Goal: Task Accomplishment & Management: Use online tool/utility

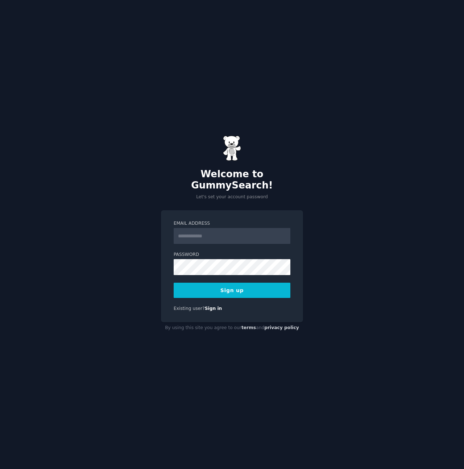
click at [261, 231] on input "Email Address" at bounding box center [232, 236] width 117 height 16
type input "**********"
click at [174, 283] on button "Sign up" at bounding box center [232, 290] width 117 height 15
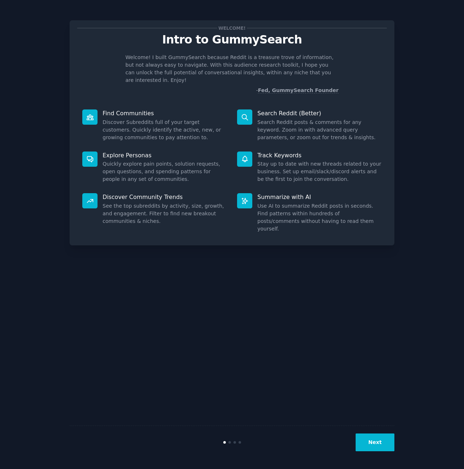
click at [385, 444] on button "Next" at bounding box center [375, 442] width 39 height 18
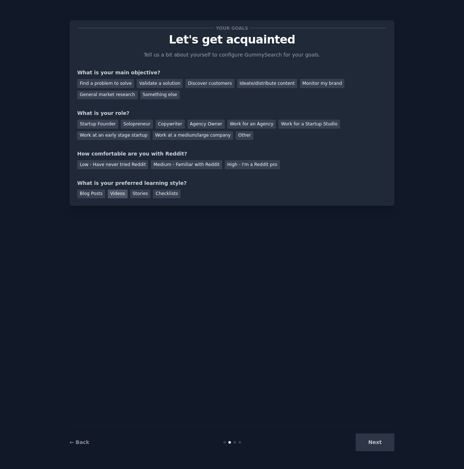
click at [117, 192] on div "Videos" at bounding box center [118, 194] width 20 height 9
click at [89, 195] on div "Blog Posts" at bounding box center [91, 194] width 28 height 9
click at [117, 196] on div "Videos" at bounding box center [118, 194] width 20 height 9
click at [294, 126] on div "Work for a Startup Studio" at bounding box center [308, 124] width 61 height 9
click at [132, 165] on div "Low - Have never tried Reddit" at bounding box center [112, 164] width 71 height 9
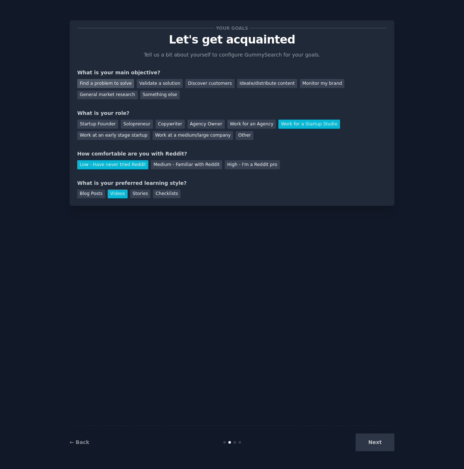
click at [116, 83] on div "Find a problem to solve" at bounding box center [105, 83] width 57 height 9
click at [178, 83] on div "Find a problem to solve Validate a solution Discover customers Ideate/distribut…" at bounding box center [232, 87] width 310 height 23
click at [199, 84] on div "Discover customers" at bounding box center [209, 83] width 49 height 9
click at [160, 83] on div "Validate a solution" at bounding box center [160, 83] width 46 height 9
click at [244, 84] on div "Ideate/distribute content" at bounding box center [267, 83] width 60 height 9
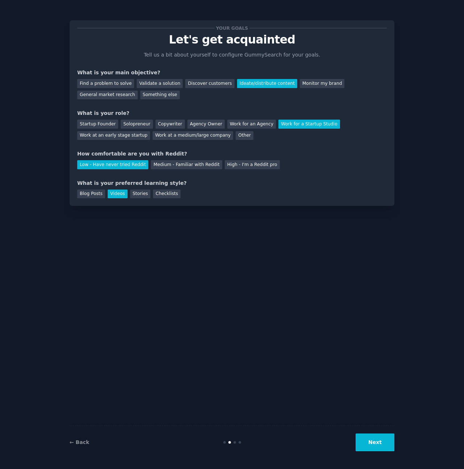
click at [382, 443] on button "Next" at bounding box center [375, 442] width 39 height 18
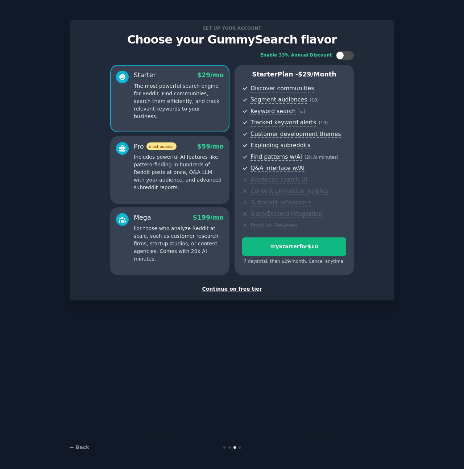
click at [244, 290] on div "Continue on free tier" at bounding box center [232, 289] width 310 height 8
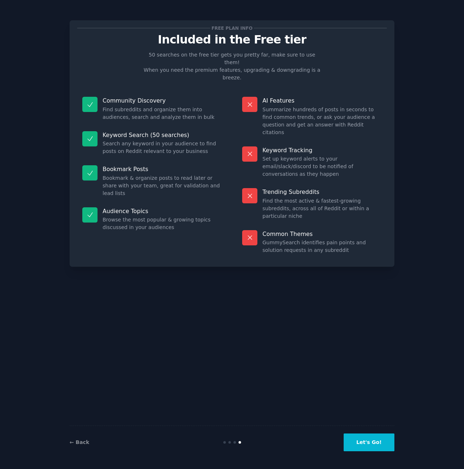
click at [366, 440] on button "Let's Go!" at bounding box center [369, 442] width 51 height 18
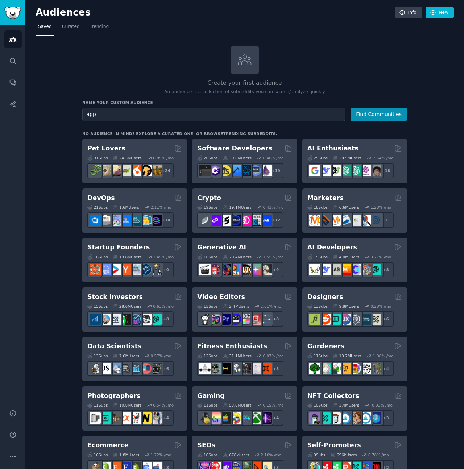
type input "app"
click at [350, 108] on button "Find Communities" at bounding box center [378, 114] width 57 height 13
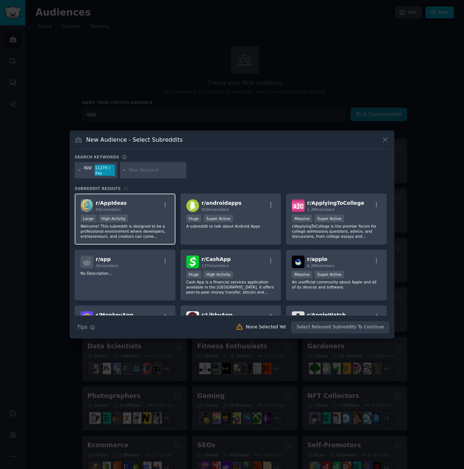
click at [132, 208] on div "r/ AppIdeas 55k members" at bounding box center [124, 205] width 89 height 13
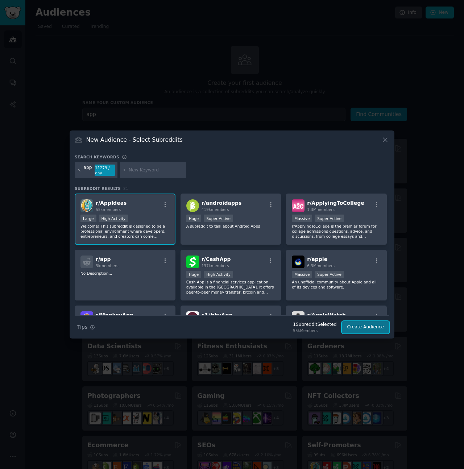
click at [374, 327] on button "Create Audience" at bounding box center [366, 327] width 48 height 12
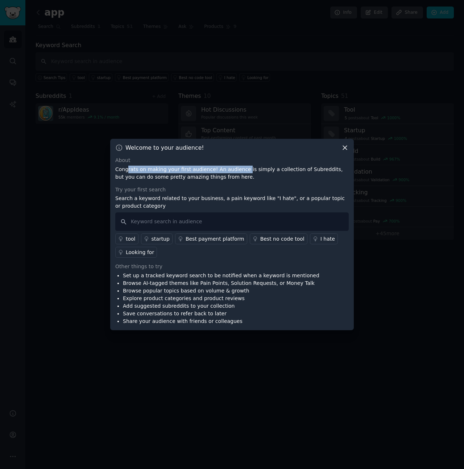
drag, startPoint x: 211, startPoint y: 170, endPoint x: 241, endPoint y: 172, distance: 29.8
click at [240, 171] on p "Congrats on making your first audience! An audience is simply a collection of S…" at bounding box center [231, 173] width 233 height 15
click at [241, 178] on p "Congrats on making your first audience! An audience is simply a collection of S…" at bounding box center [231, 173] width 233 height 15
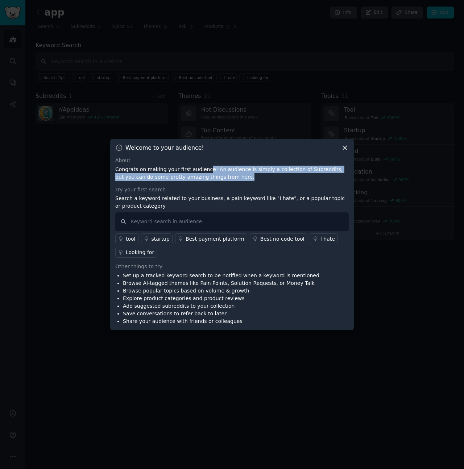
drag, startPoint x: 205, startPoint y: 169, endPoint x: 252, endPoint y: 176, distance: 47.3
click at [252, 176] on p "Congrats on making your first audience! An audience is simply a collection of S…" at bounding box center [231, 173] width 233 height 15
drag, startPoint x: 216, startPoint y: 170, endPoint x: 251, endPoint y: 175, distance: 35.1
click at [251, 175] on p "Congrats on making your first audience! An audience is simply a collection of S…" at bounding box center [231, 173] width 233 height 15
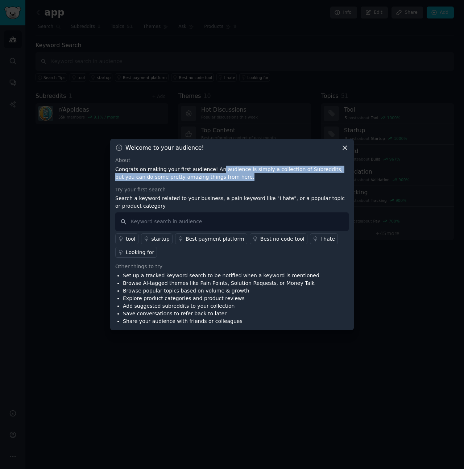
click at [251, 174] on p "Congrats on making your first audience! An audience is simply a collection of S…" at bounding box center [231, 173] width 233 height 15
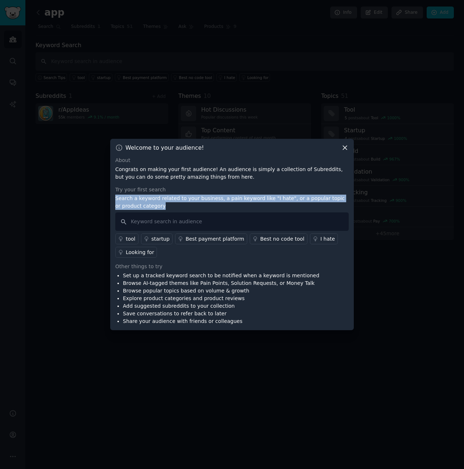
drag, startPoint x: 116, startPoint y: 194, endPoint x: 166, endPoint y: 205, distance: 51.6
click at [166, 205] on div "Try your first search Search a keyword related to your business, a pain keyword…" at bounding box center [231, 222] width 233 height 72
click at [166, 205] on p "Search a keyword related to your business, a pain keyword like "I hate", or a p…" at bounding box center [231, 202] width 233 height 15
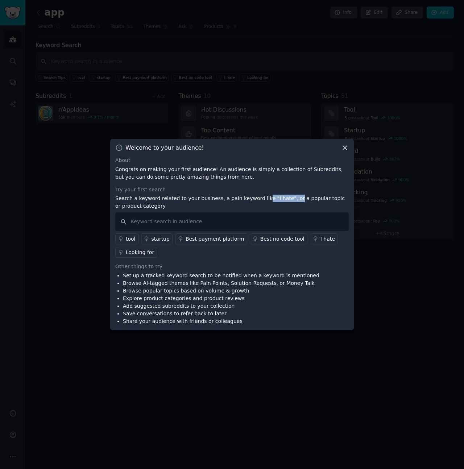
drag, startPoint x: 264, startPoint y: 198, endPoint x: 287, endPoint y: 196, distance: 23.2
click at [287, 196] on p "Search a keyword related to your business, a pain keyword like "I hate", or a p…" at bounding box center [231, 202] width 233 height 15
drag, startPoint x: 305, startPoint y: 201, endPoint x: 316, endPoint y: 192, distance: 14.4
click at [305, 202] on p "Search a keyword related to your business, a pain keyword like "I hate", or a p…" at bounding box center [231, 202] width 233 height 15
click at [344, 149] on icon at bounding box center [345, 148] width 8 height 8
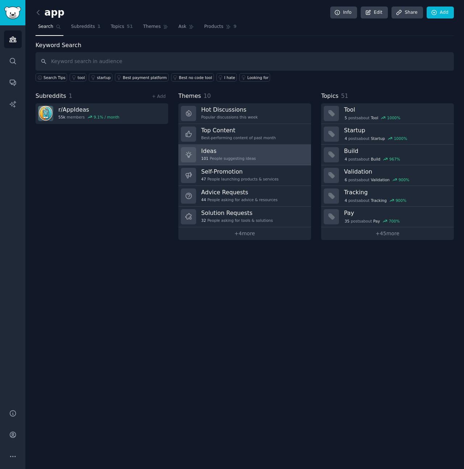
click at [253, 150] on h3 "Ideas" at bounding box center [228, 151] width 55 height 8
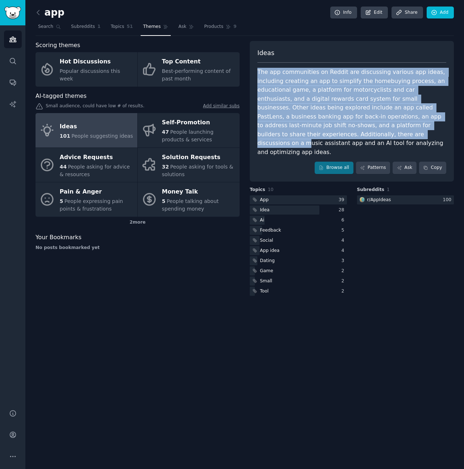
drag, startPoint x: 258, startPoint y: 71, endPoint x: 317, endPoint y: 130, distance: 84.1
click at [317, 130] on div "The app communities on Reddit are discussing various app ideas, including creat…" at bounding box center [351, 112] width 189 height 89
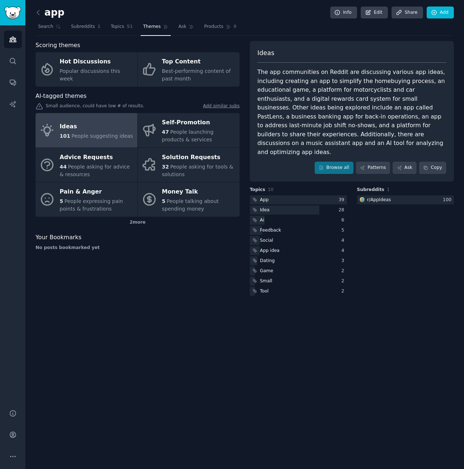
click at [319, 133] on div "The app communities on Reddit are discussing various app ideas, including creat…" at bounding box center [351, 112] width 189 height 89
click at [340, 112] on div "The app communities on Reddit are discussing various app ideas, including creat…" at bounding box center [351, 112] width 189 height 89
click at [331, 162] on link "Browse all" at bounding box center [334, 168] width 39 height 12
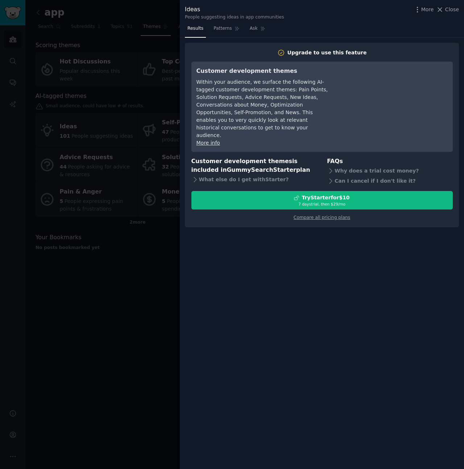
click at [130, 290] on div at bounding box center [232, 234] width 464 height 469
